Goal: Information Seeking & Learning: Learn about a topic

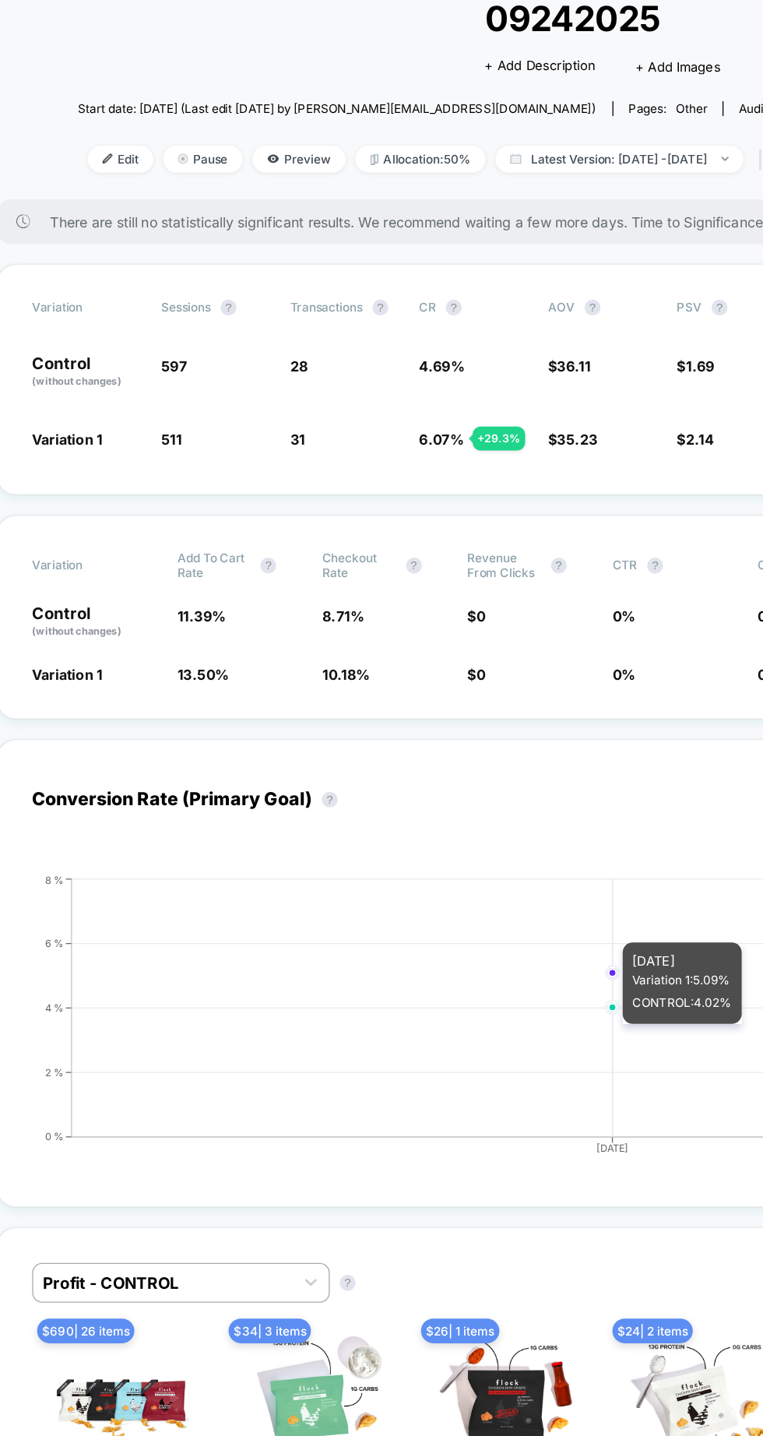
scroll to position [0, 2]
